Goal: Information Seeking & Learning: Learn about a topic

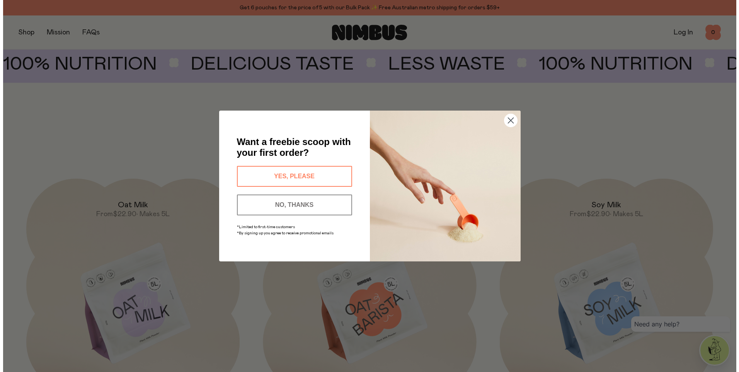
scroll to position [688, 0]
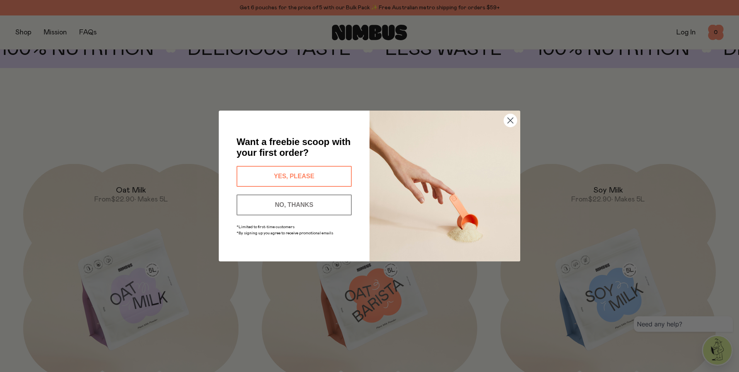
click at [513, 123] on icon "Close dialog" at bounding box center [510, 120] width 5 height 5
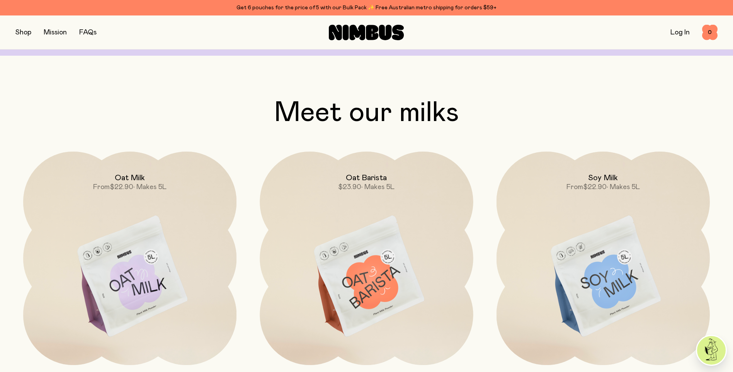
scroll to position [696, 0]
click at [164, 239] on img at bounding box center [129, 278] width 213 height 251
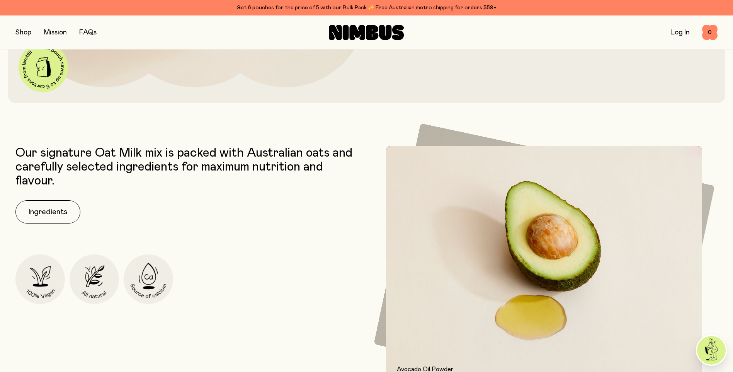
scroll to position [319, 0]
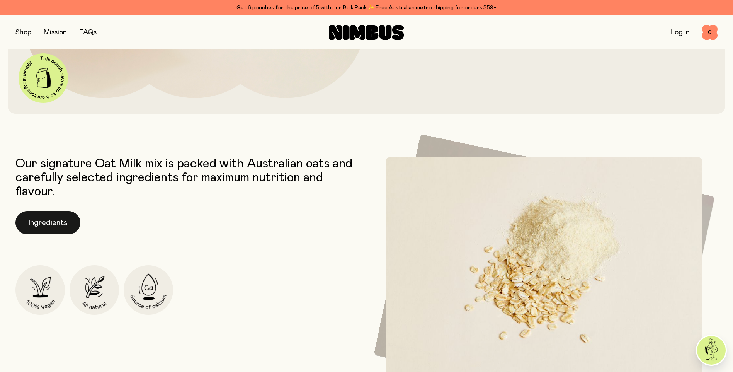
click at [55, 221] on button "Ingredients" at bounding box center [47, 222] width 65 height 23
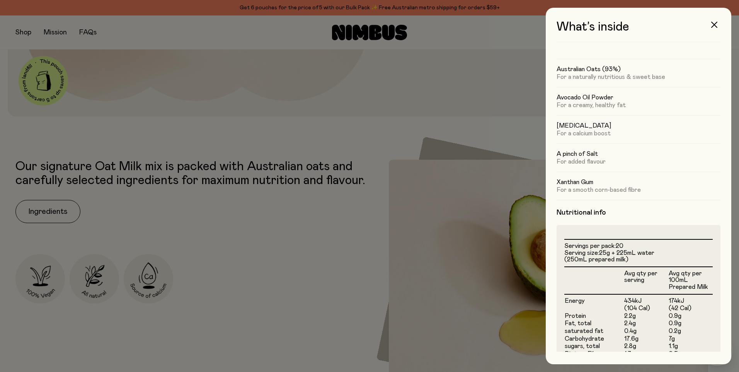
scroll to position [0, 0]
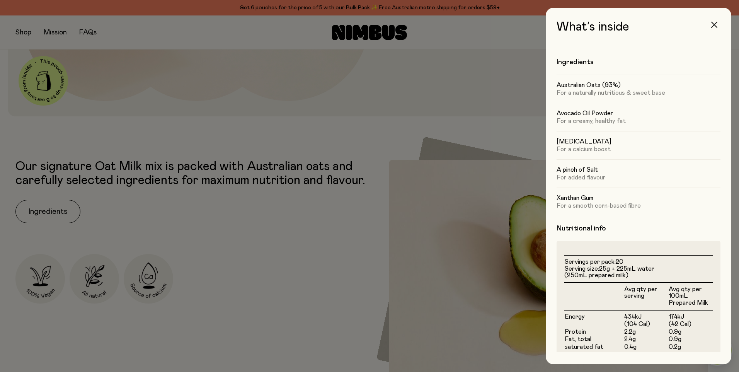
click at [716, 21] on button "button" at bounding box center [714, 24] width 19 height 19
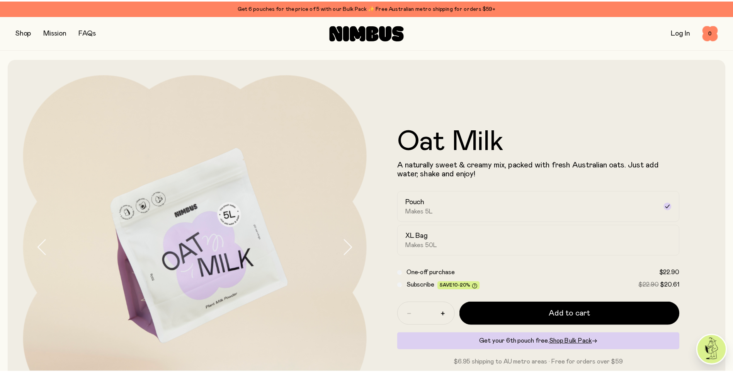
scroll to position [319, 0]
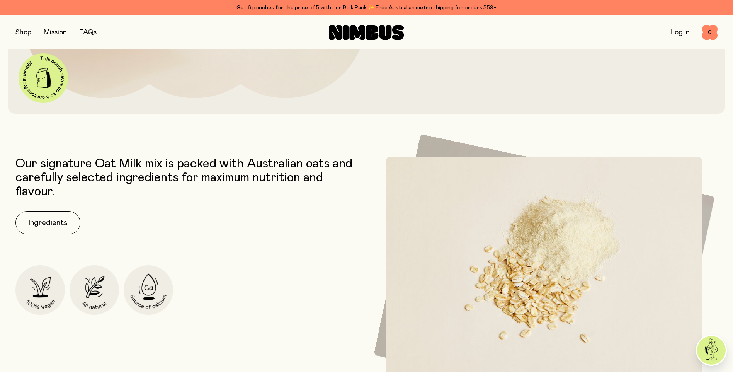
click at [22, 34] on button "button" at bounding box center [23, 32] width 16 height 11
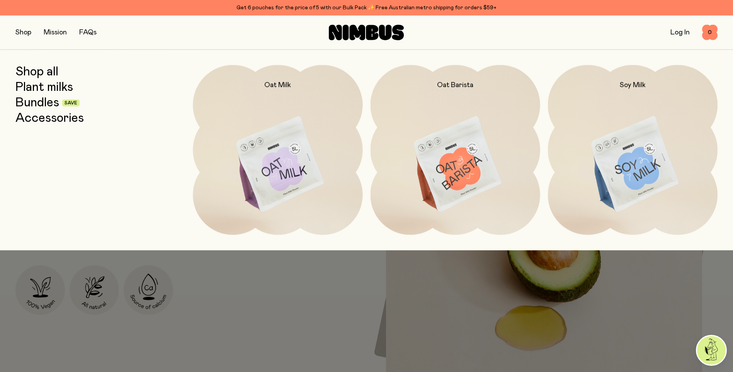
click at [633, 177] on img at bounding box center [633, 164] width 170 height 199
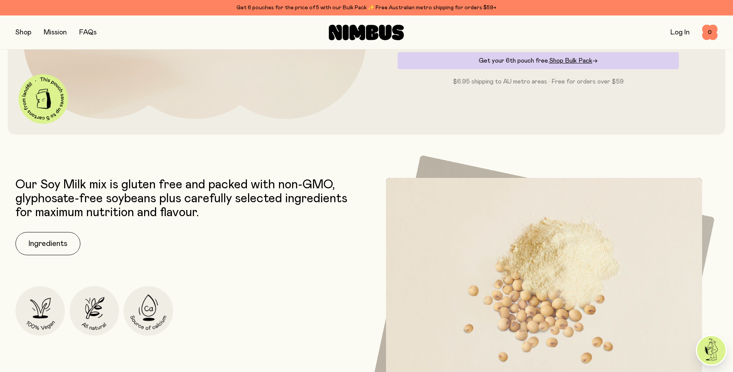
scroll to position [297, 0]
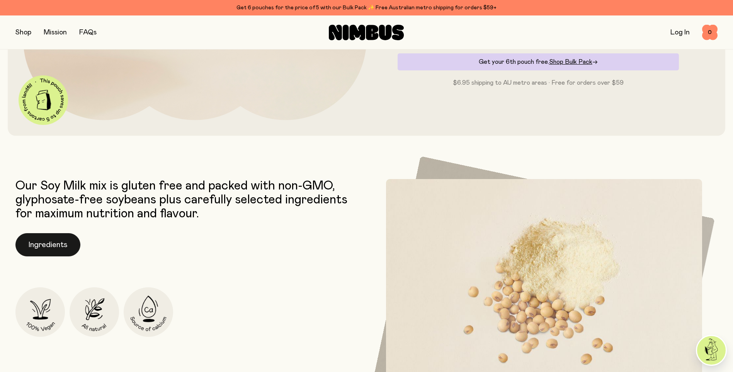
click at [48, 237] on button "Ingredients" at bounding box center [47, 244] width 65 height 23
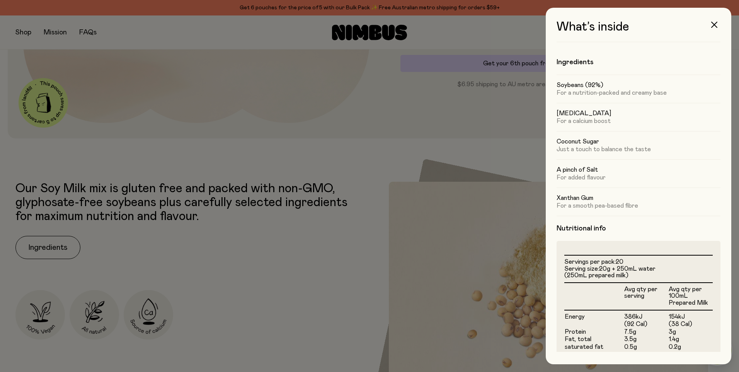
scroll to position [2, 0]
